Goal: Task Accomplishment & Management: Manage account settings

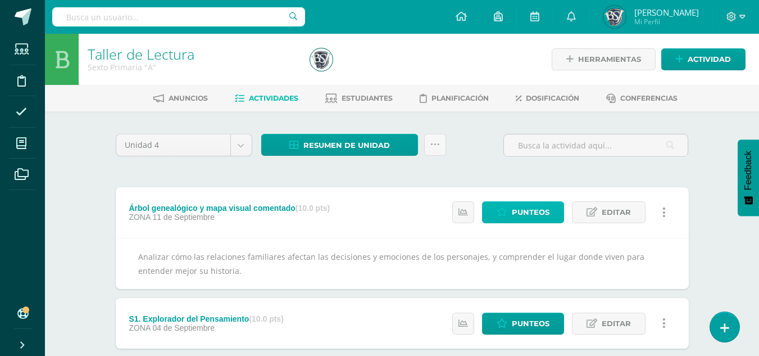
click at [531, 209] on span "Punteos" at bounding box center [531, 212] width 38 height 21
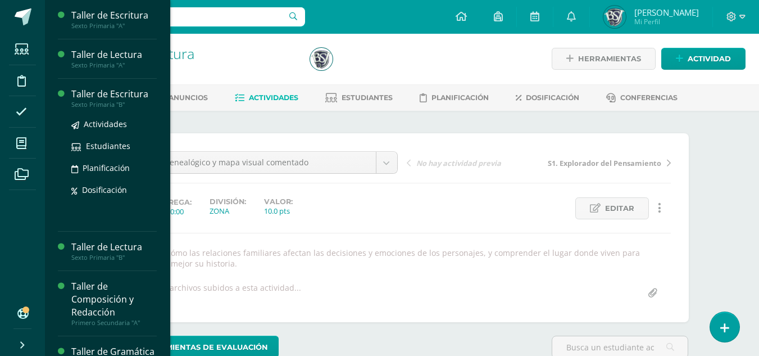
scroll to position [1, 0]
click at [99, 92] on div "Taller de Escritura" at bounding box center [113, 94] width 85 height 13
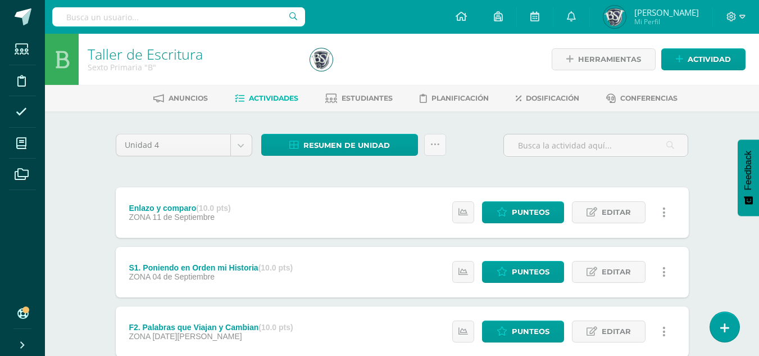
click at [179, 205] on div "Enlazo y comparo (10.0 pts)" at bounding box center [180, 207] width 102 height 9
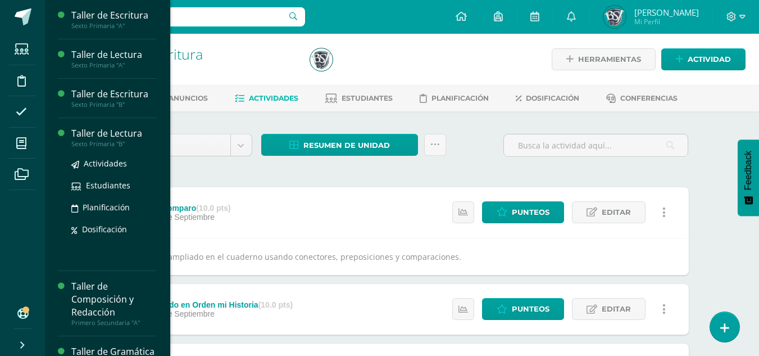
click at [107, 133] on div "Taller de Lectura" at bounding box center [113, 133] width 85 height 13
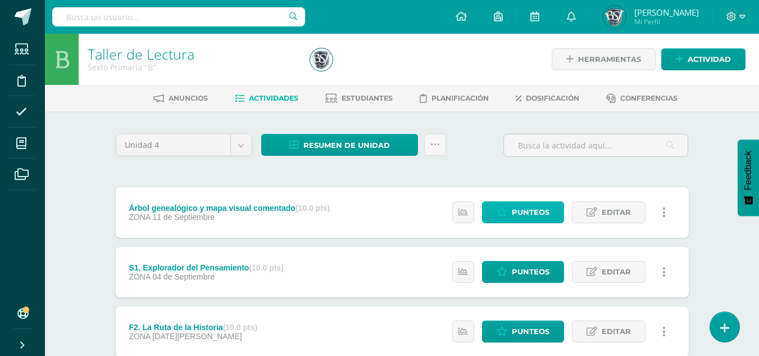
click at [512, 208] on link "Punteos" at bounding box center [523, 212] width 82 height 22
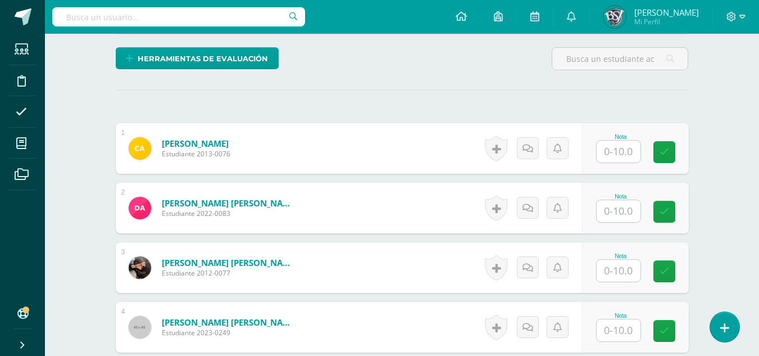
scroll to position [289, 0]
click at [620, 153] on input "text" at bounding box center [619, 151] width 44 height 22
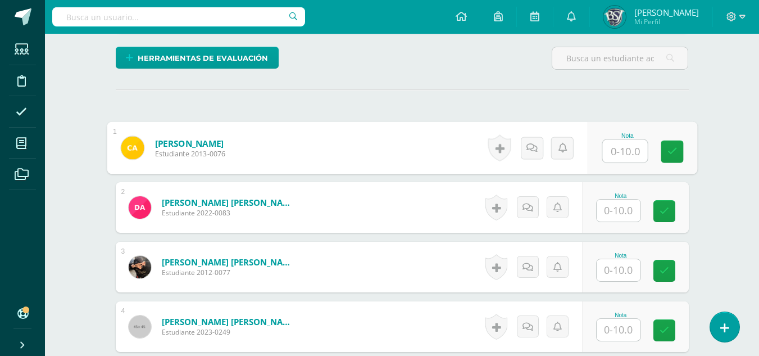
scroll to position [290, 0]
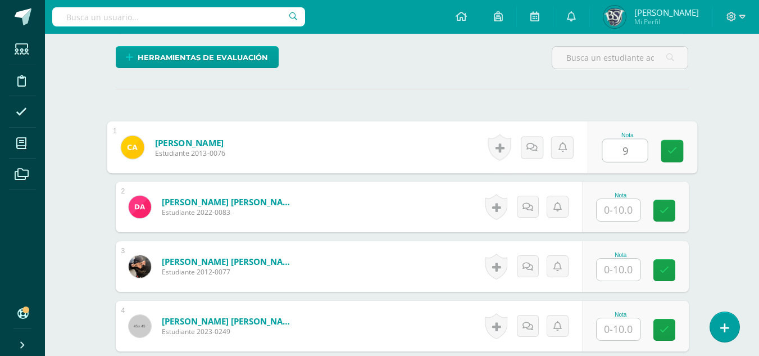
type input "9"
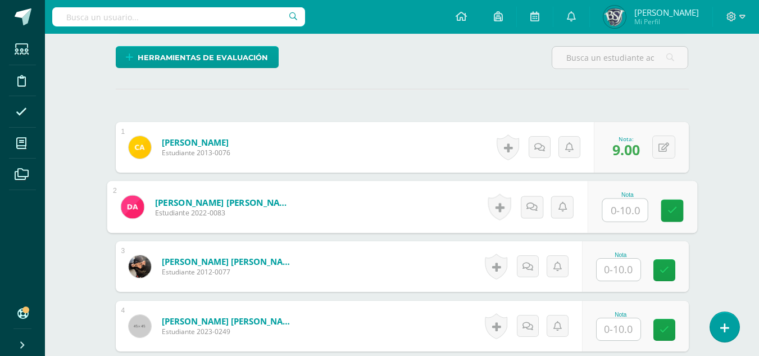
scroll to position [290, 0]
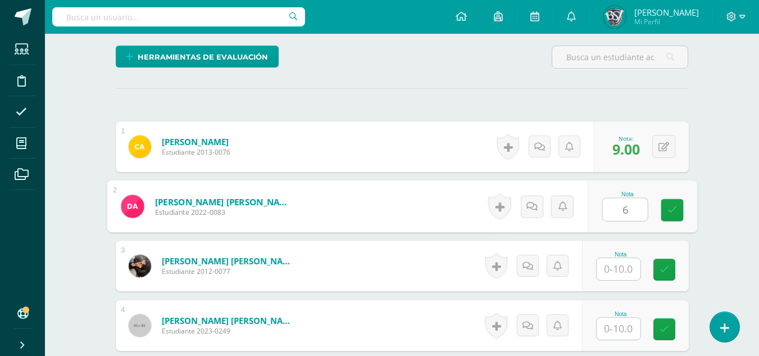
type input "6"
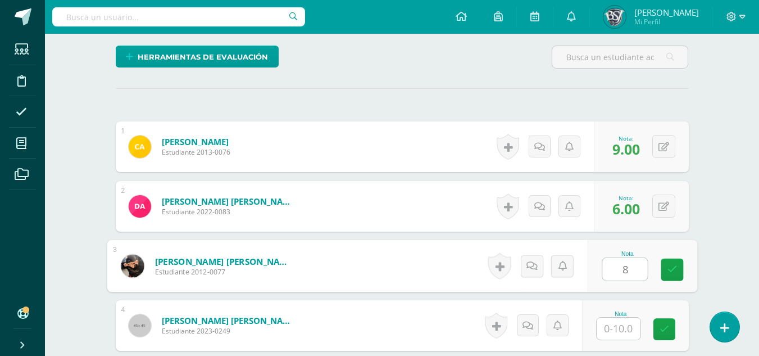
type input "8"
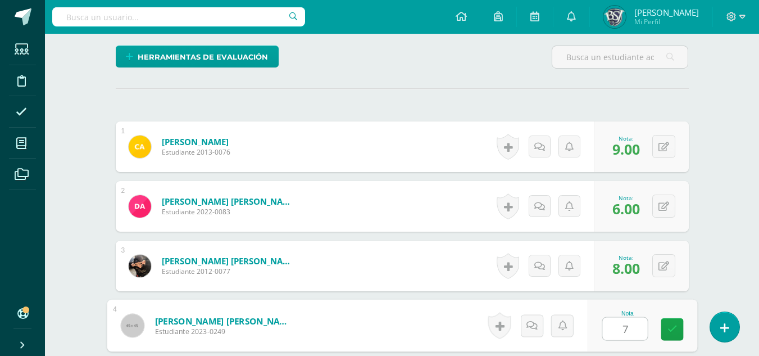
type input "7"
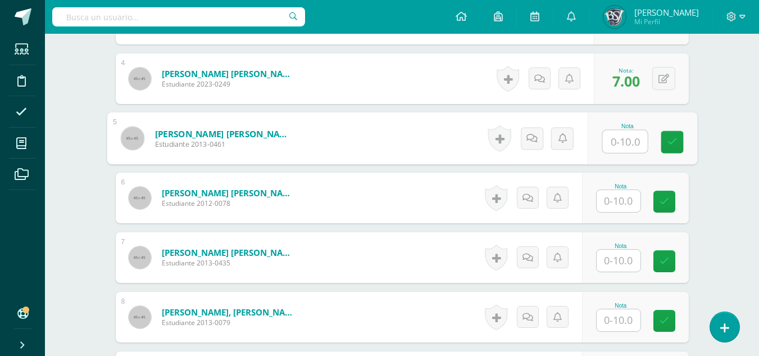
scroll to position [557, 0]
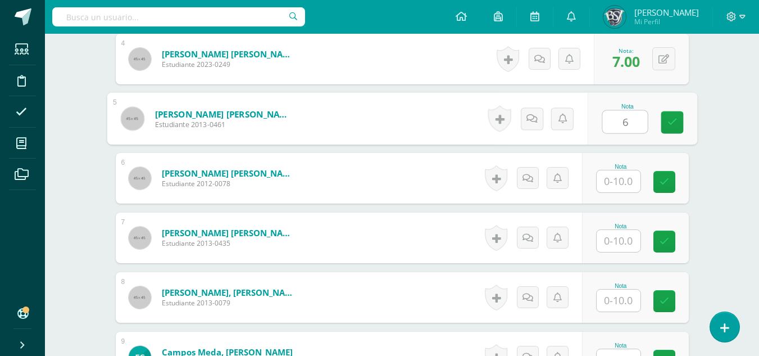
type input "6"
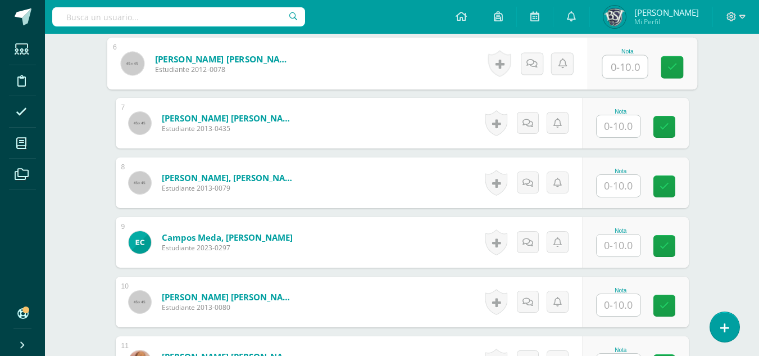
scroll to position [613, 0]
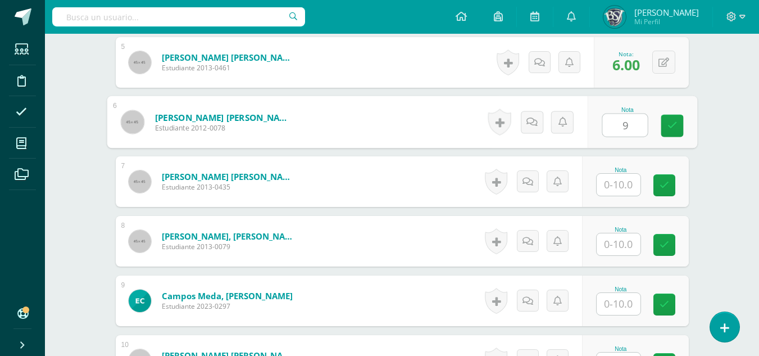
type input "9"
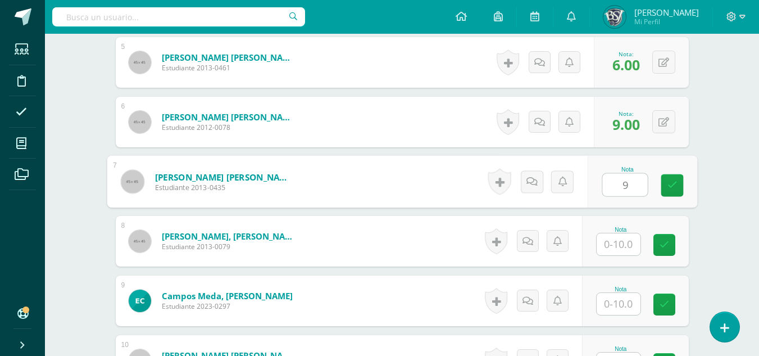
type input "9"
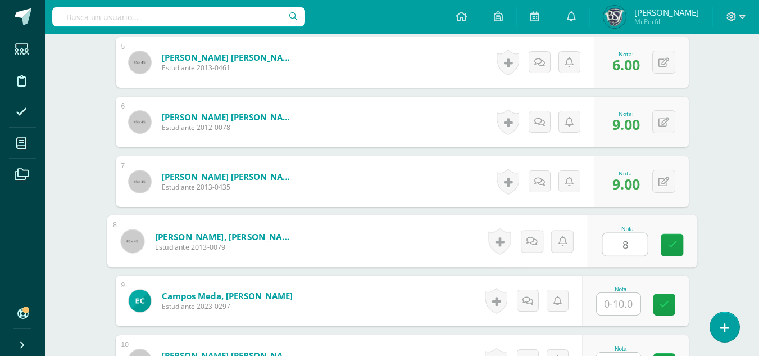
type input "8"
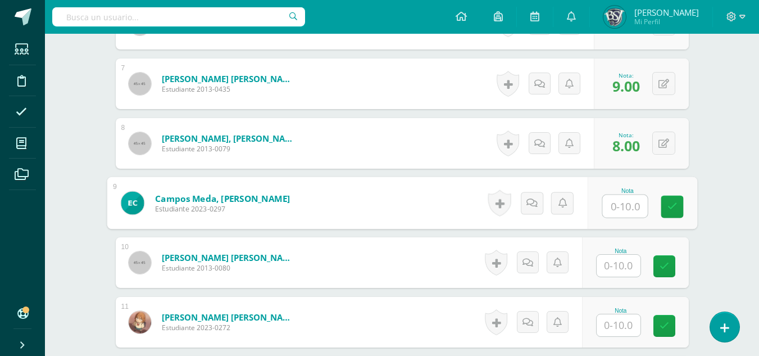
scroll to position [725, 0]
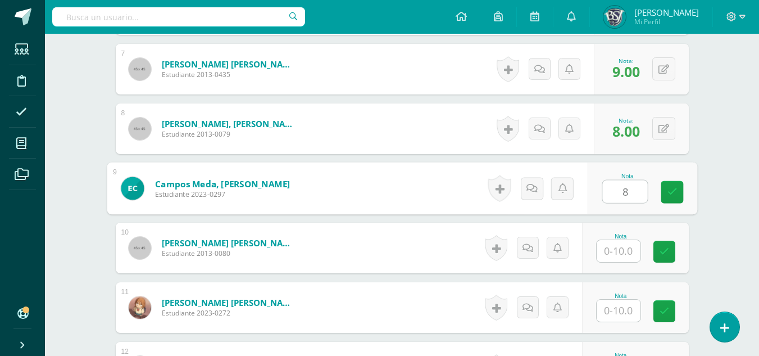
type input "8"
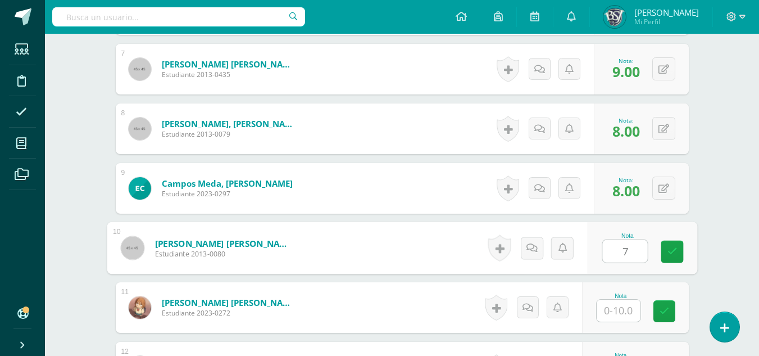
type input "7"
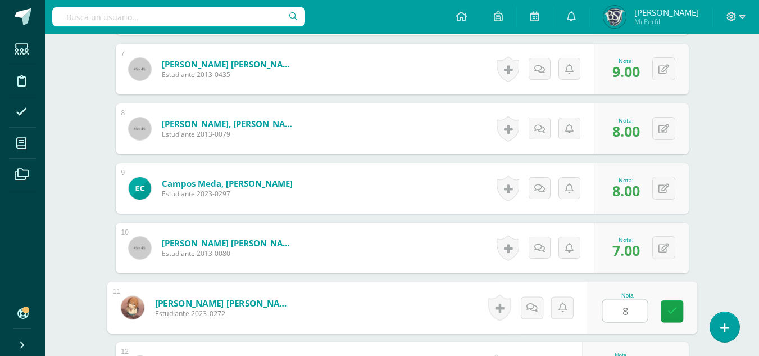
type input "8"
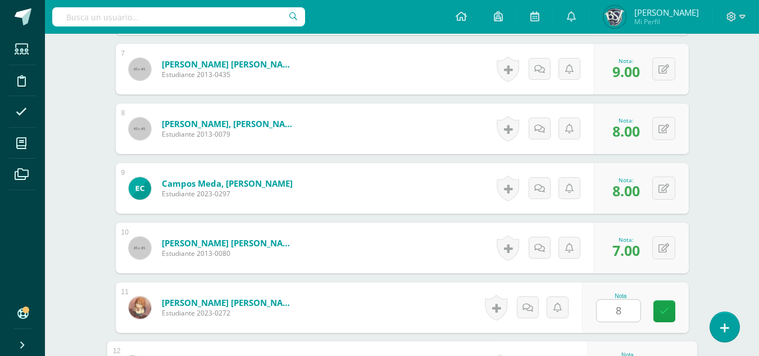
scroll to position [918, 0]
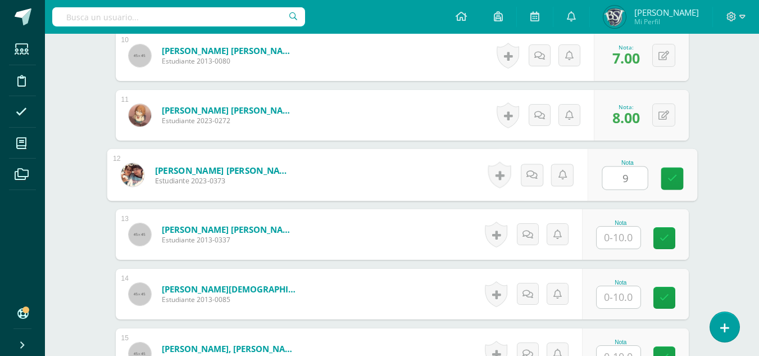
type input "9"
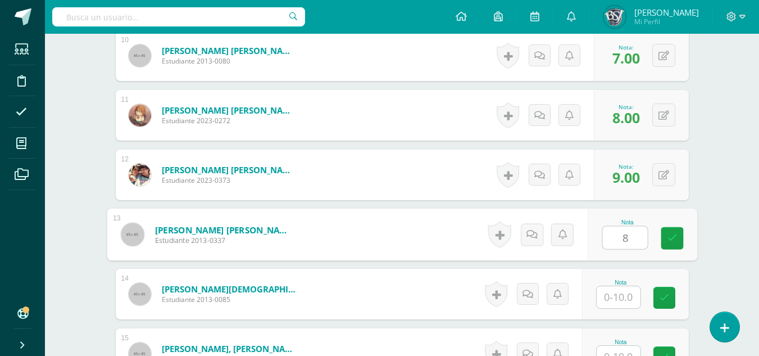
type input "8"
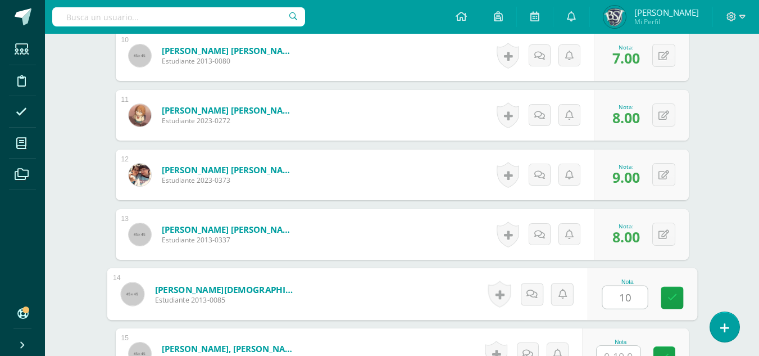
type input "10"
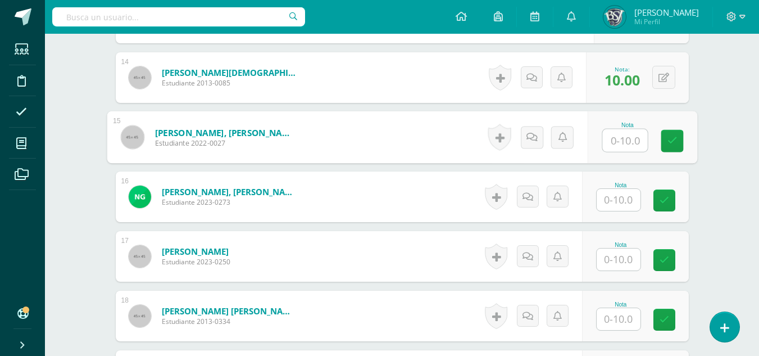
scroll to position [1154, 0]
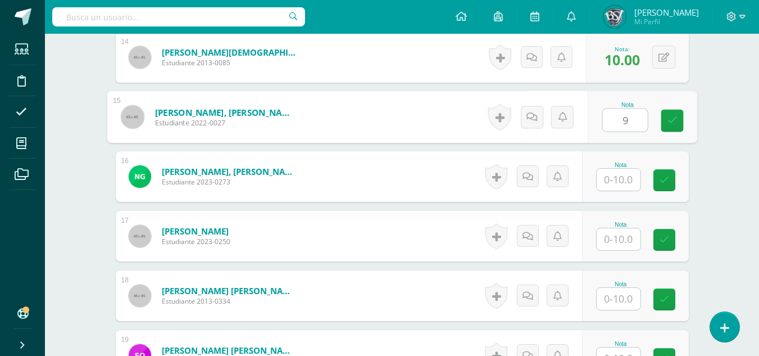
type input "9"
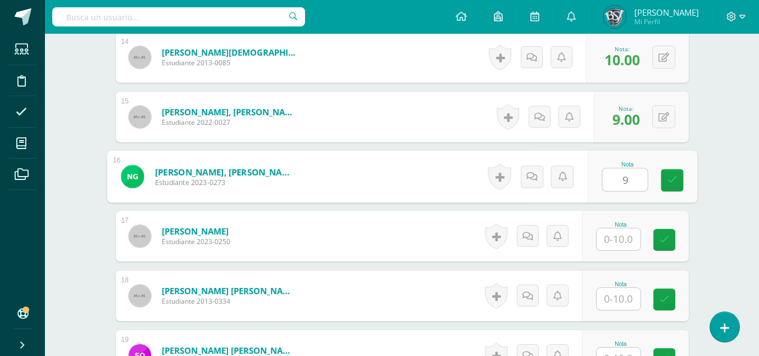
type input "9"
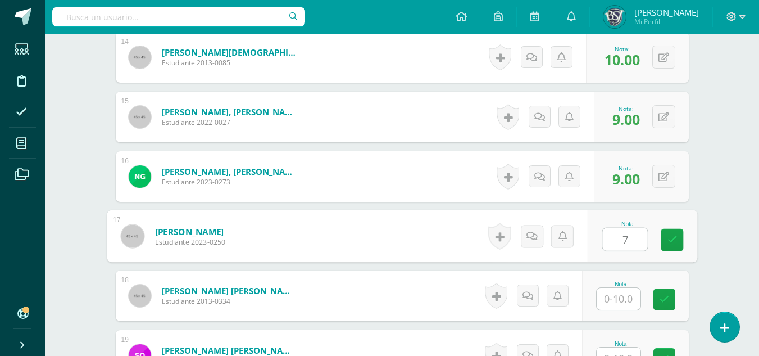
type input "7"
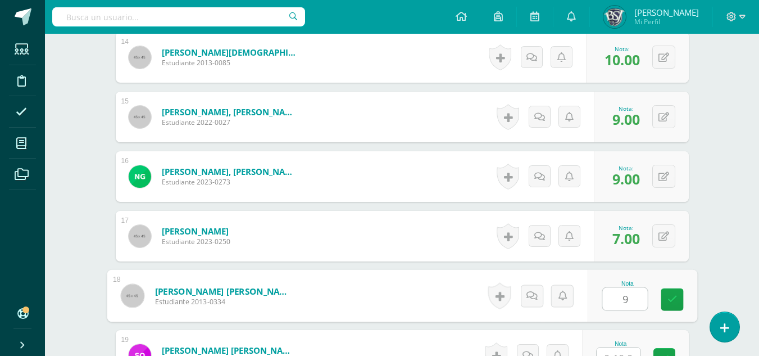
type input "9"
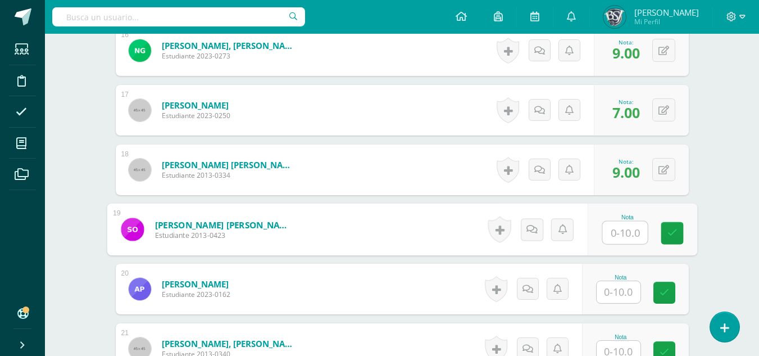
scroll to position [1336, 0]
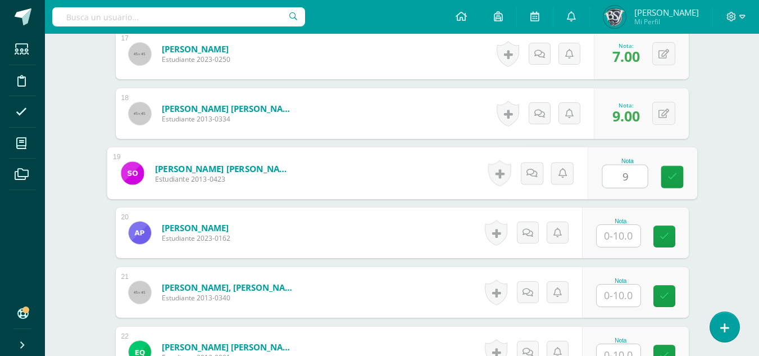
type input "9"
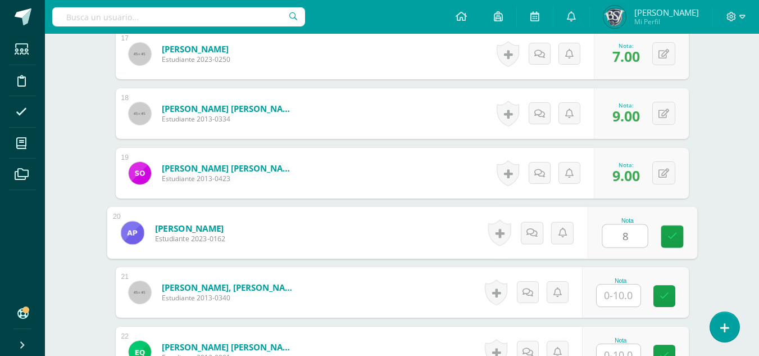
type input "8"
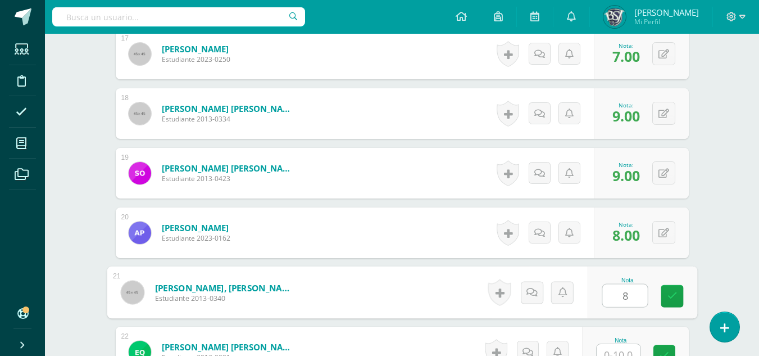
type input "8"
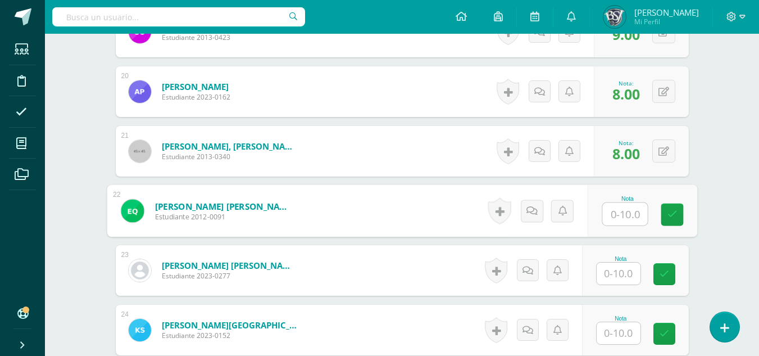
scroll to position [1515, 0]
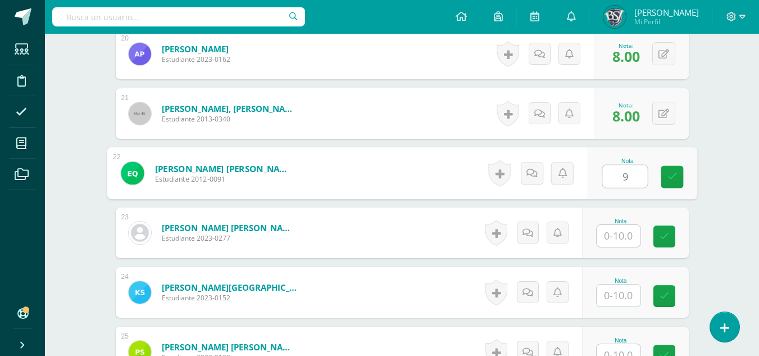
type input "9"
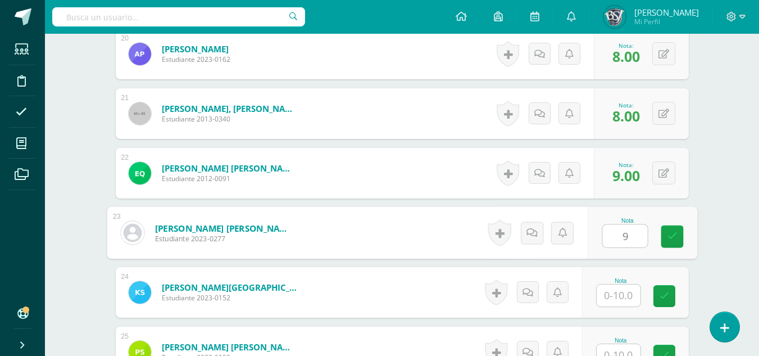
type input "9"
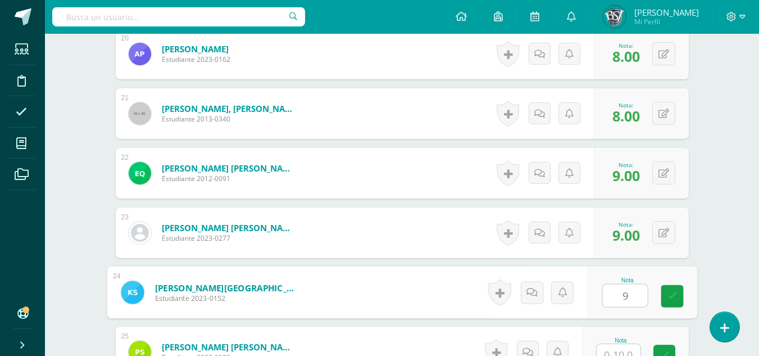
type input "9"
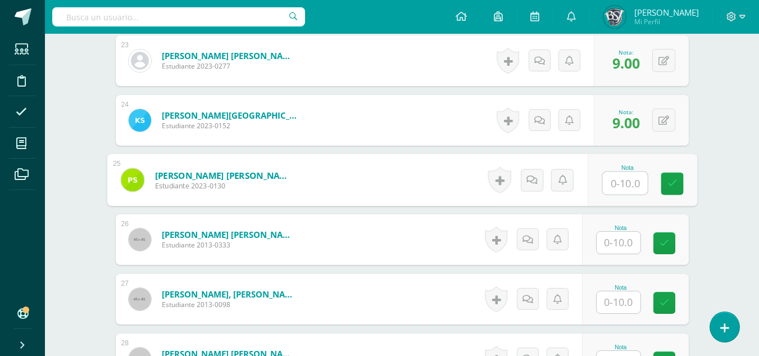
scroll to position [1694, 0]
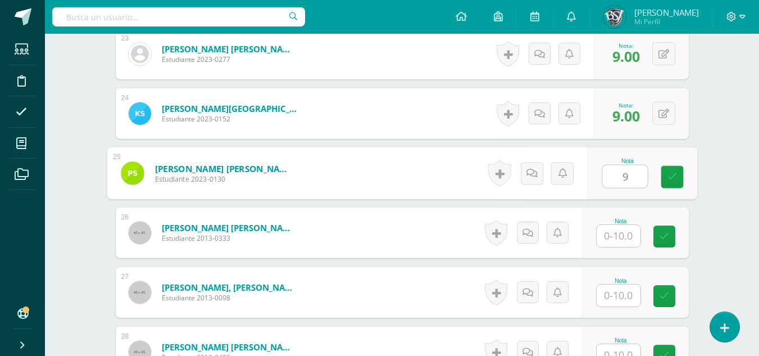
type input "9"
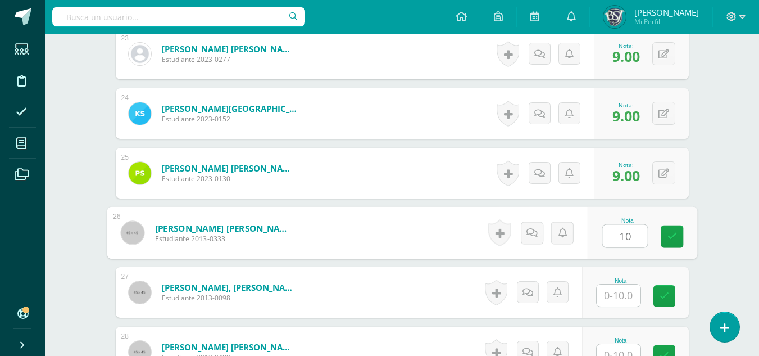
type input "10"
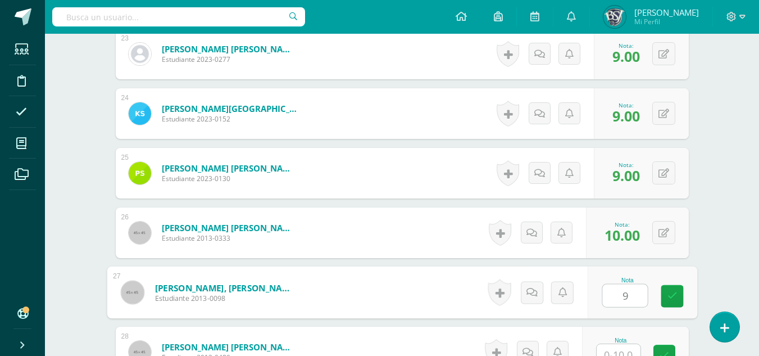
type input "9"
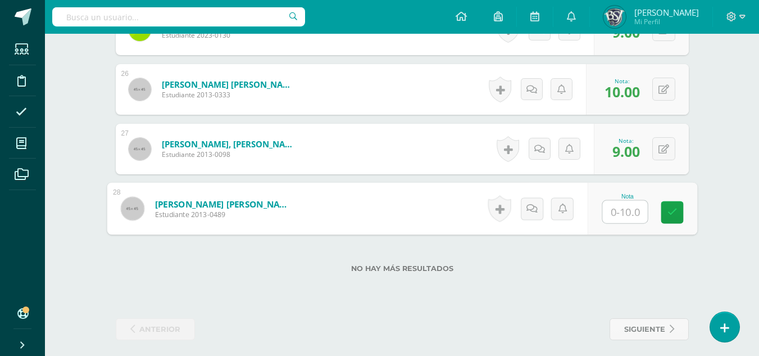
scroll to position [1844, 0]
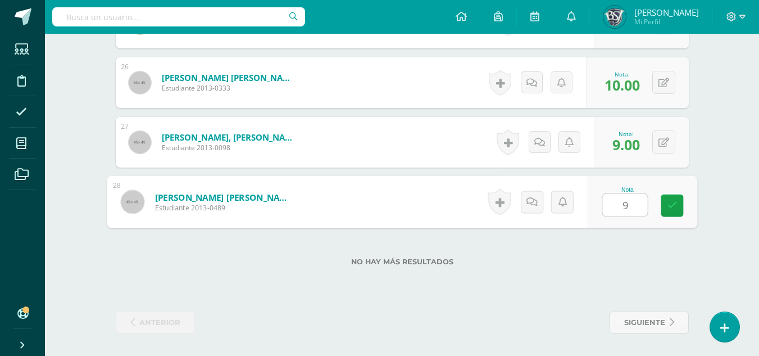
type input "9"
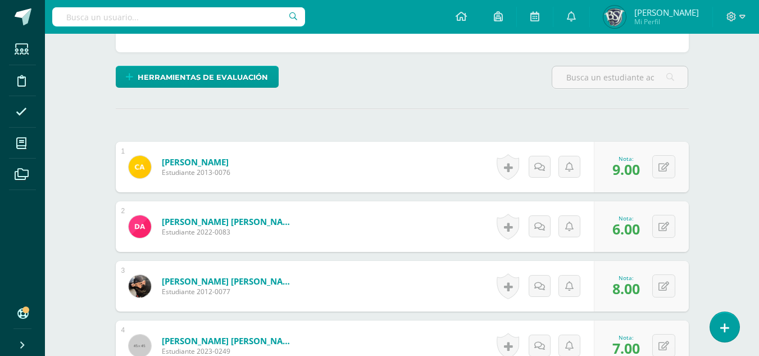
scroll to position [102, 0]
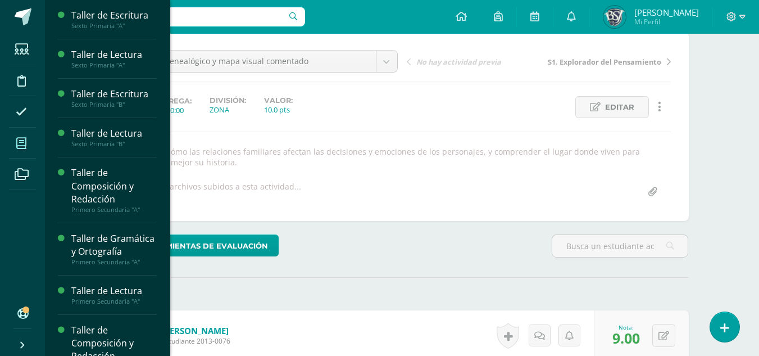
click at [17, 143] on icon at bounding box center [21, 143] width 10 height 11
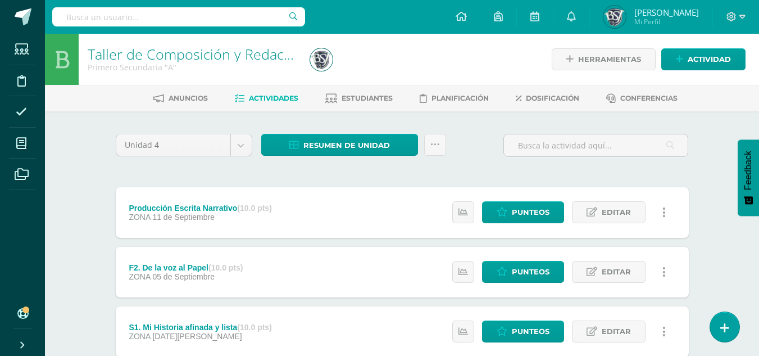
scroll to position [56, 0]
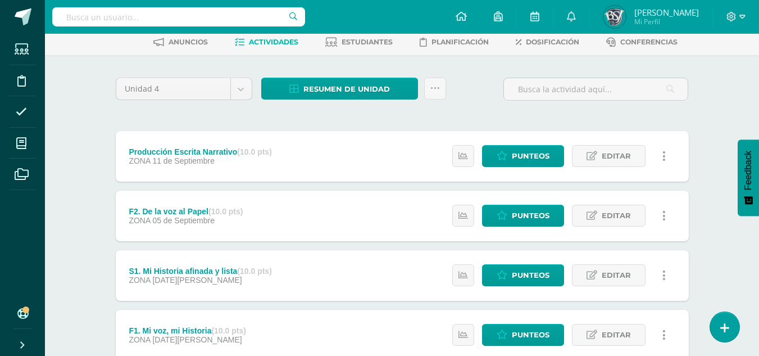
click at [163, 151] on div "Producción Escrita Narrativo (10.0 pts)" at bounding box center [200, 151] width 143 height 9
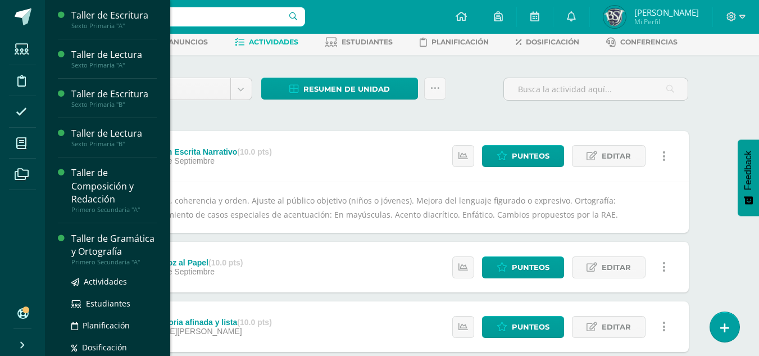
click at [88, 254] on div "Taller de Gramática y Ortografía" at bounding box center [113, 245] width 85 height 26
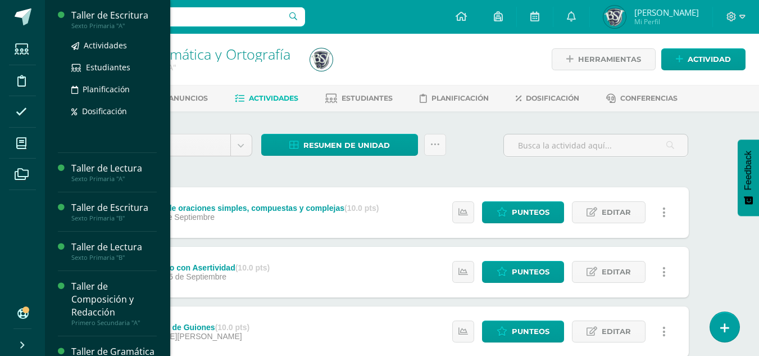
click at [84, 11] on div "Taller de Escritura" at bounding box center [113, 15] width 85 height 13
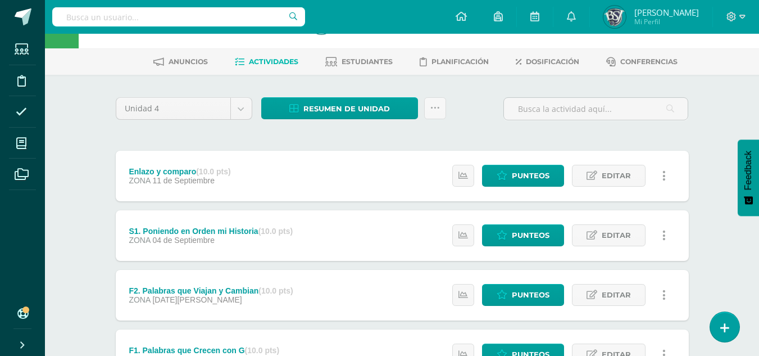
scroll to position [56, 0]
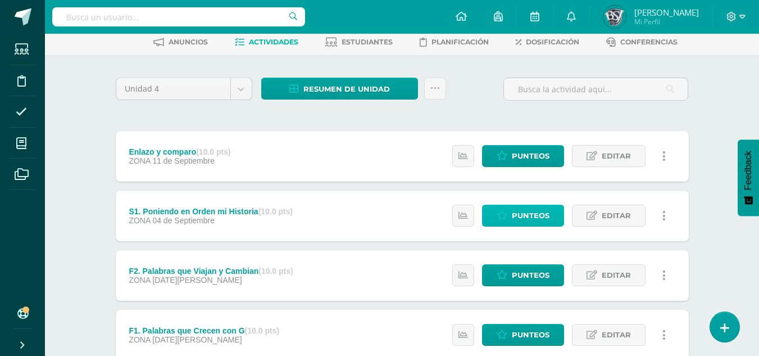
click at [505, 217] on icon at bounding box center [502, 216] width 11 height 10
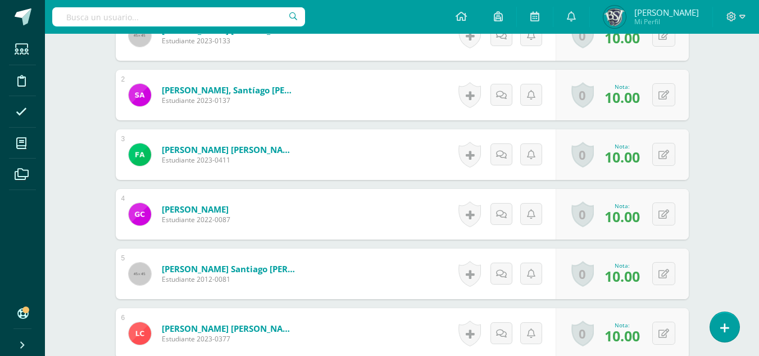
scroll to position [170, 0]
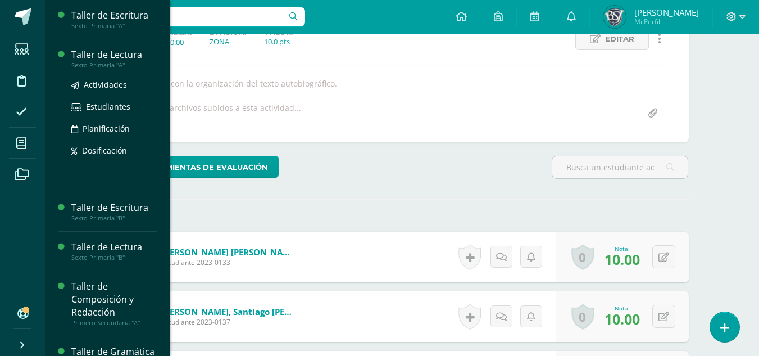
click at [96, 51] on div "Taller de Lectura" at bounding box center [113, 54] width 85 height 13
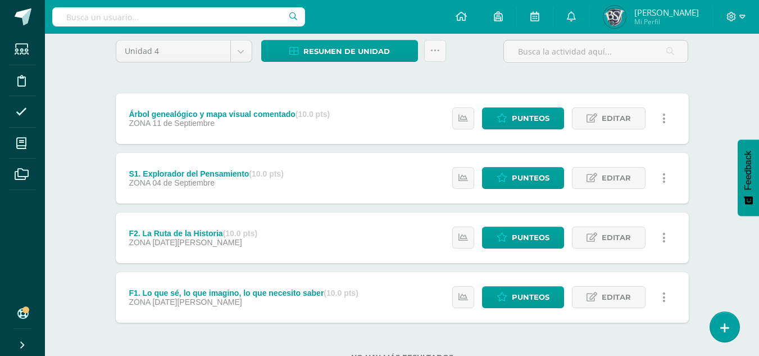
scroll to position [112, 0]
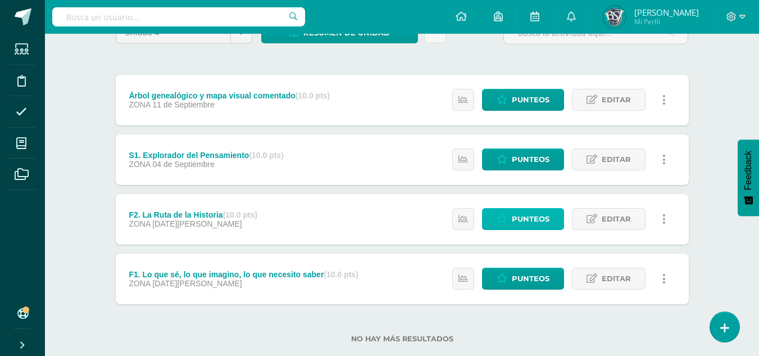
click at [529, 210] on span "Punteos" at bounding box center [531, 218] width 38 height 21
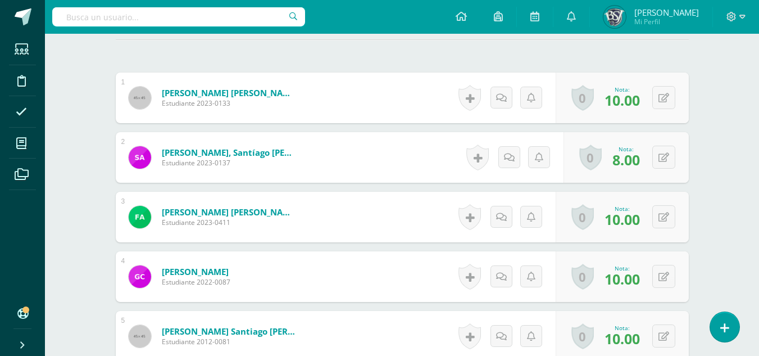
scroll to position [2, 0]
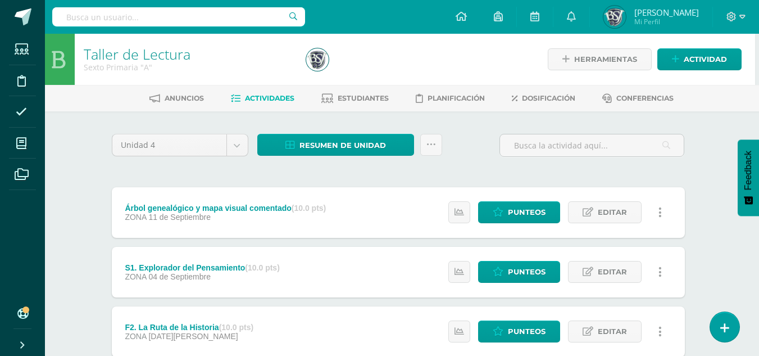
scroll to position [56, 4]
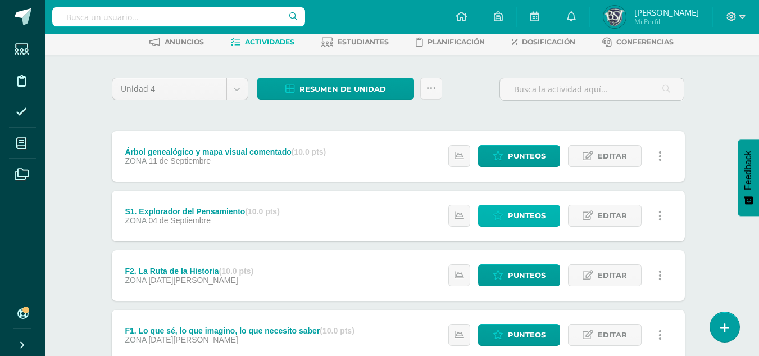
click at [538, 212] on span "Punteos" at bounding box center [527, 215] width 38 height 21
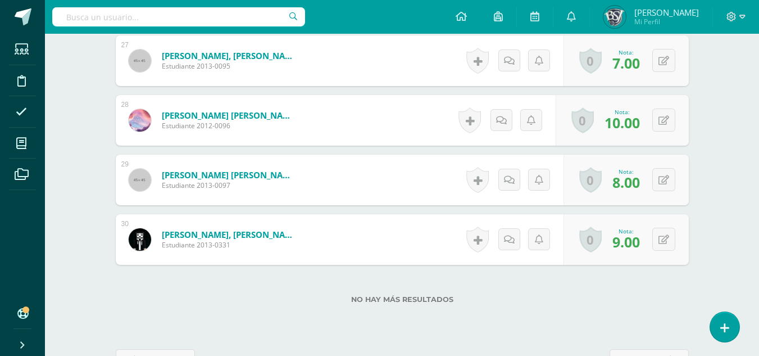
scroll to position [1915, 0]
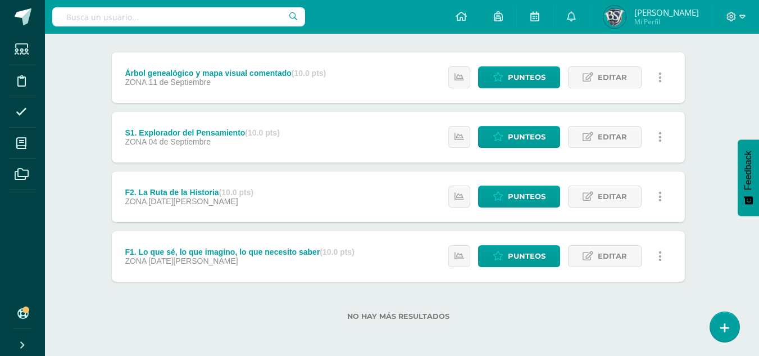
scroll to position [135, 4]
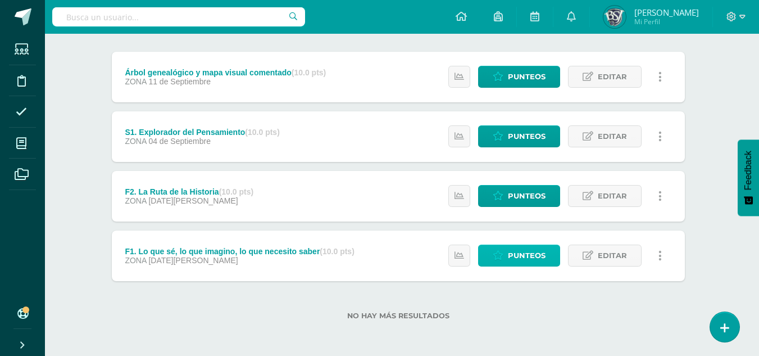
click at [535, 251] on span "Punteos" at bounding box center [527, 255] width 38 height 21
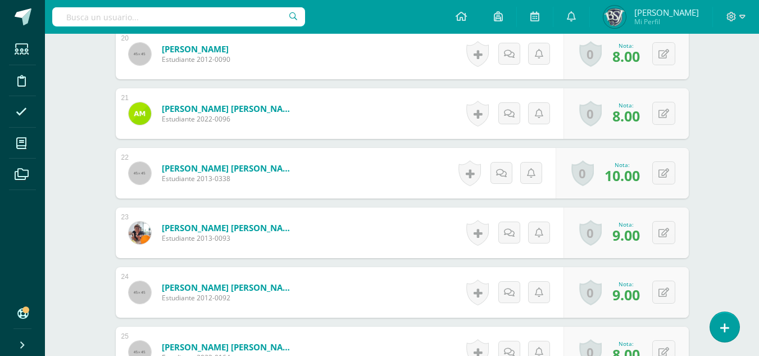
scroll to position [1345, 0]
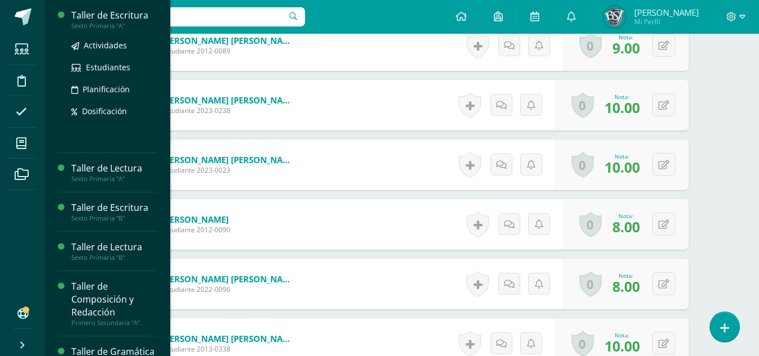
click at [90, 11] on div "Taller de Escritura" at bounding box center [113, 15] width 85 height 13
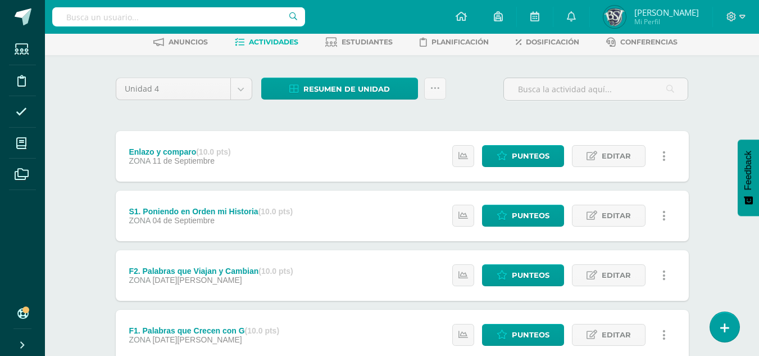
scroll to position [112, 0]
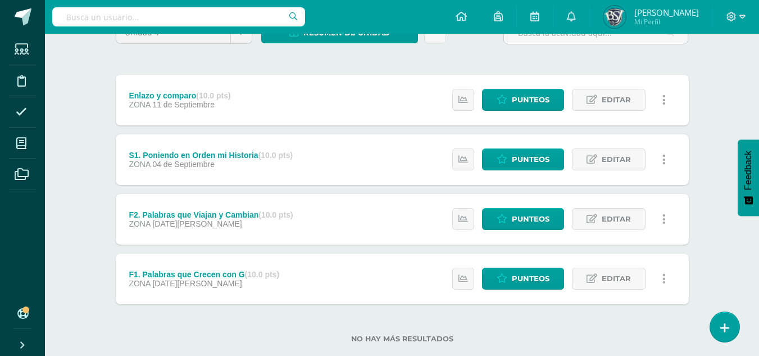
click at [178, 267] on div "F1. Palabras que Crecen con G (10.0 pts) ZONA 22 de Agosto" at bounding box center [204, 278] width 177 height 51
click at [509, 275] on link "Punteos" at bounding box center [523, 278] width 82 height 22
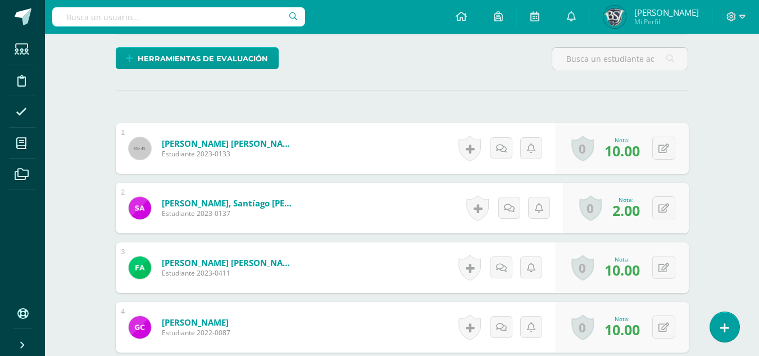
scroll to position [289, 0]
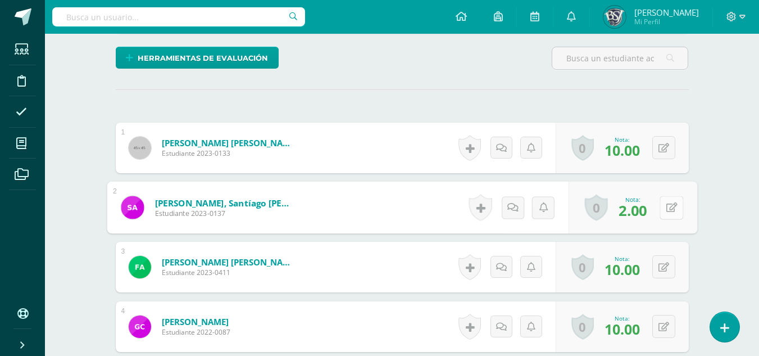
click at [668, 207] on icon at bounding box center [671, 207] width 11 height 10
type input "8"
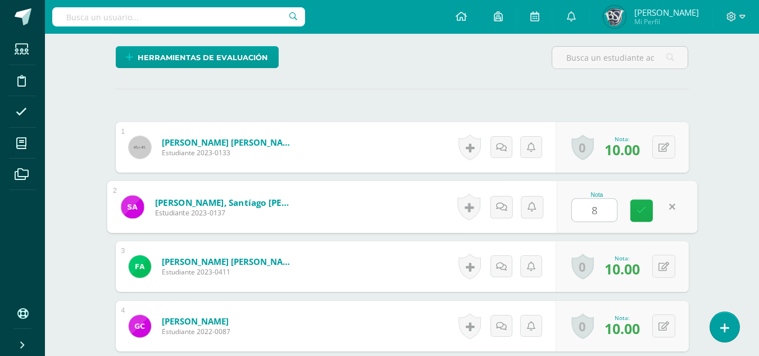
click at [640, 211] on icon at bounding box center [642, 211] width 10 height 10
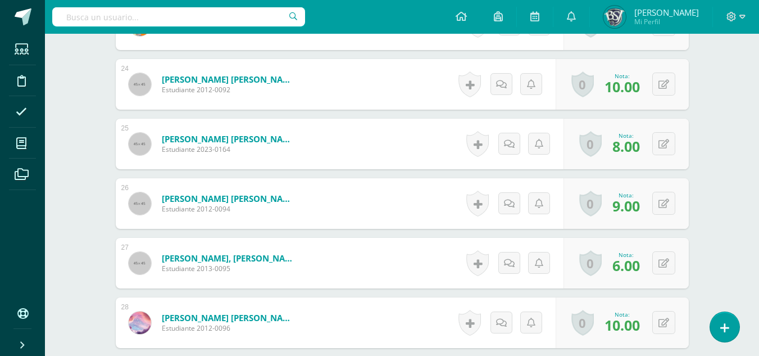
scroll to position [1752, 0]
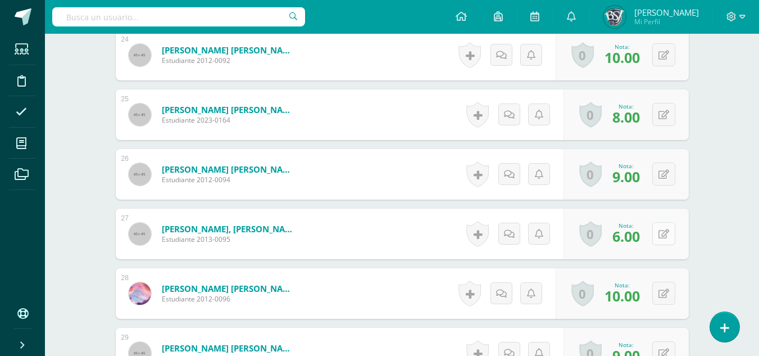
click at [664, 230] on icon at bounding box center [664, 234] width 11 height 10
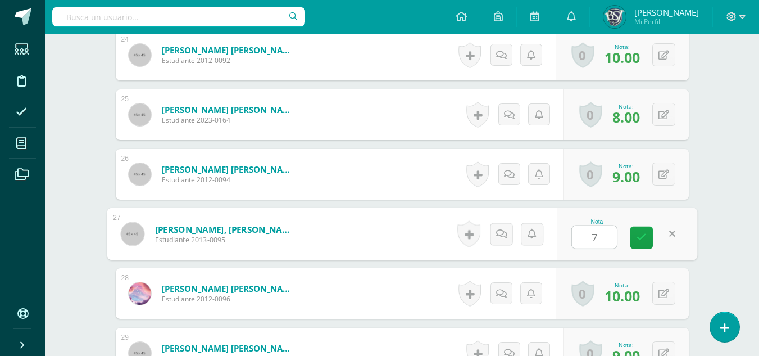
type input "7"
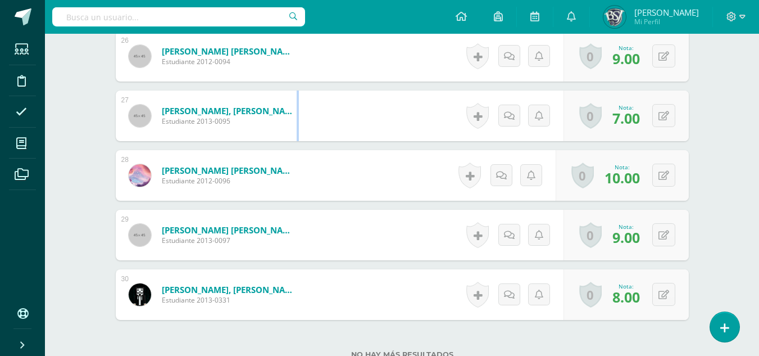
scroll to position [1640, 0]
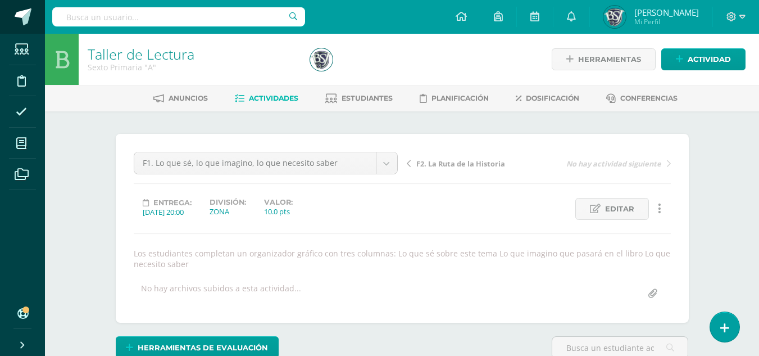
scroll to position [1, 0]
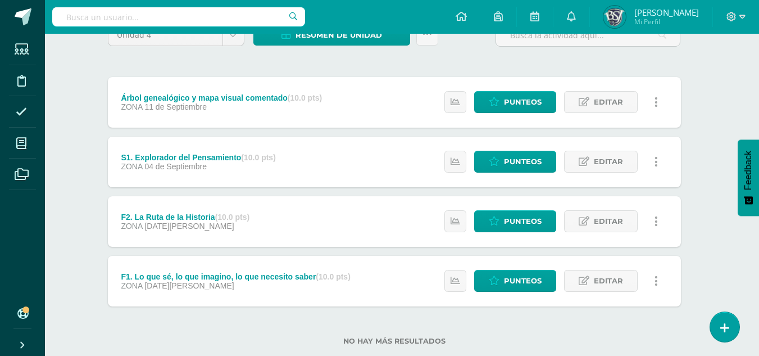
scroll to position [112, 8]
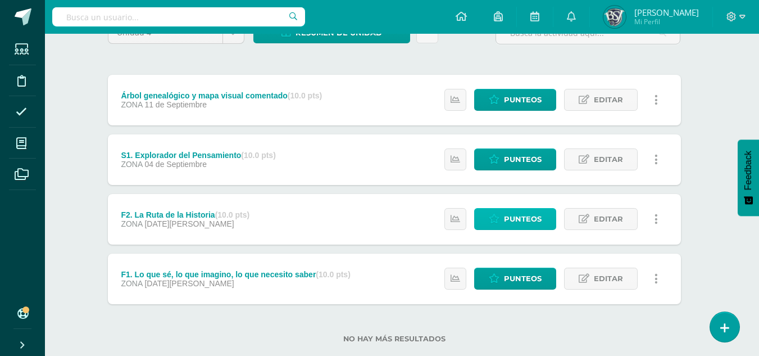
click at [502, 218] on link "Punteos" at bounding box center [515, 219] width 82 height 22
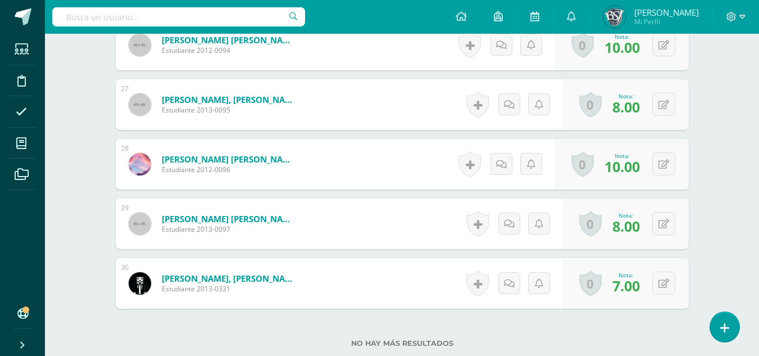
scroll to position [1882, 0]
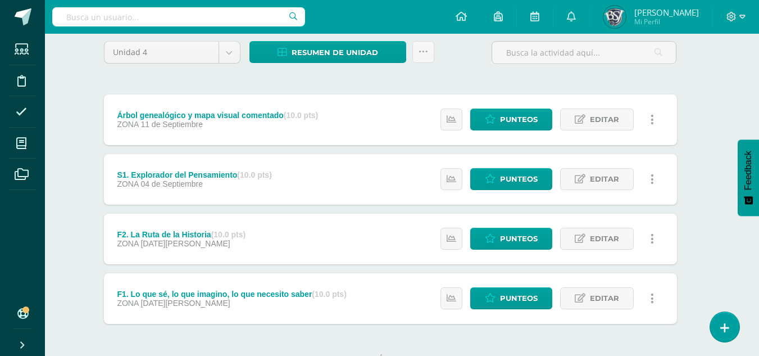
scroll to position [112, 12]
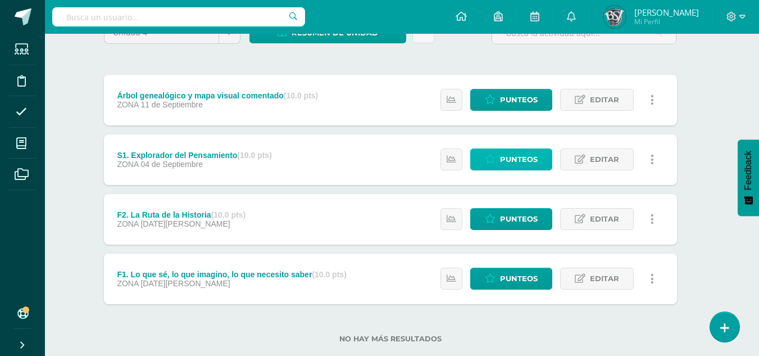
click at [499, 160] on link "Punteos" at bounding box center [511, 159] width 82 height 22
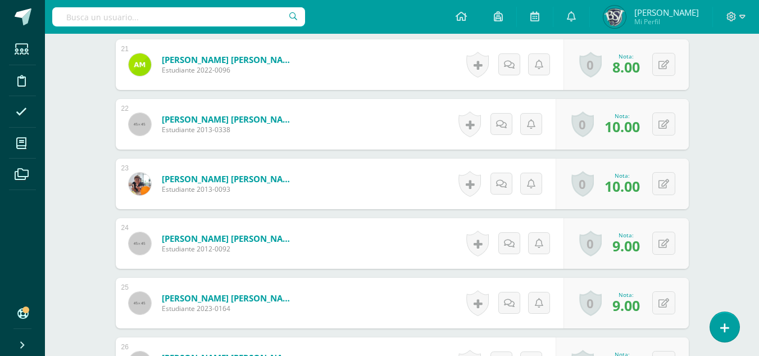
scroll to position [1489, 0]
